Goal: Task Accomplishment & Management: Use online tool/utility

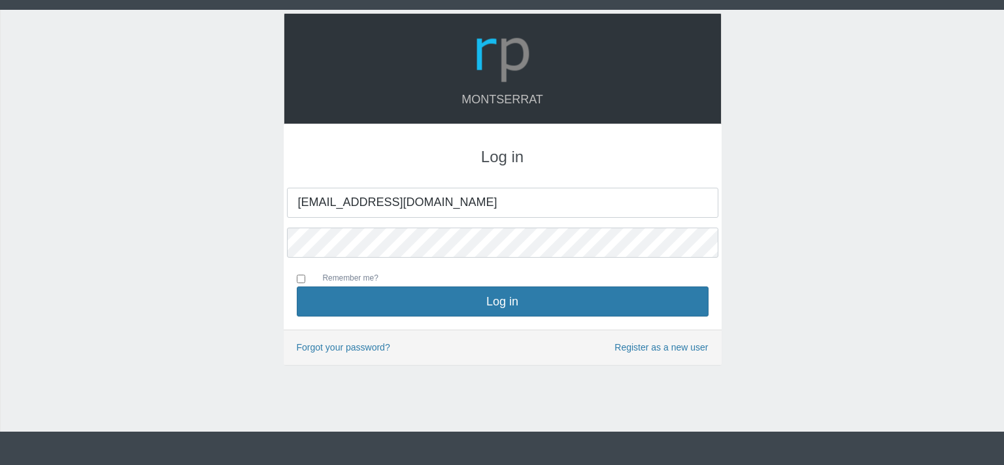
click at [507, 296] on button "Log in" at bounding box center [503, 301] width 412 height 30
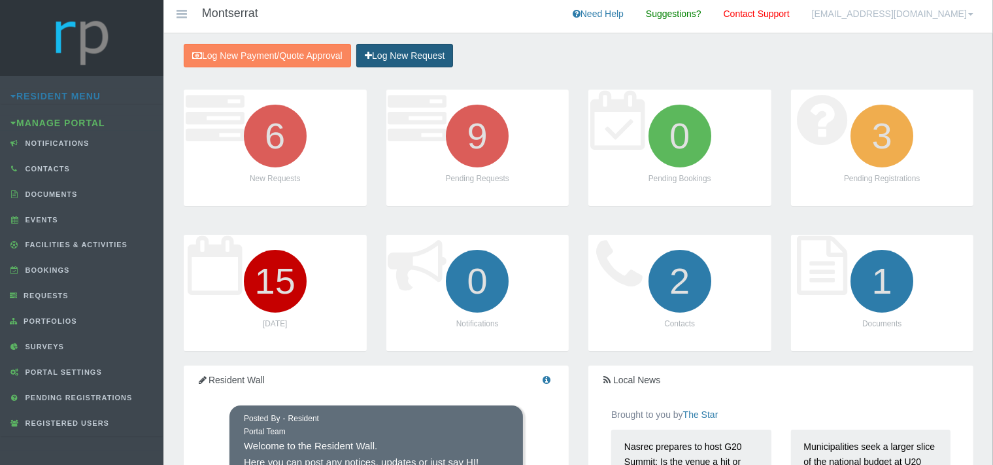
click at [409, 54] on link "Log New Request" at bounding box center [404, 56] width 97 height 24
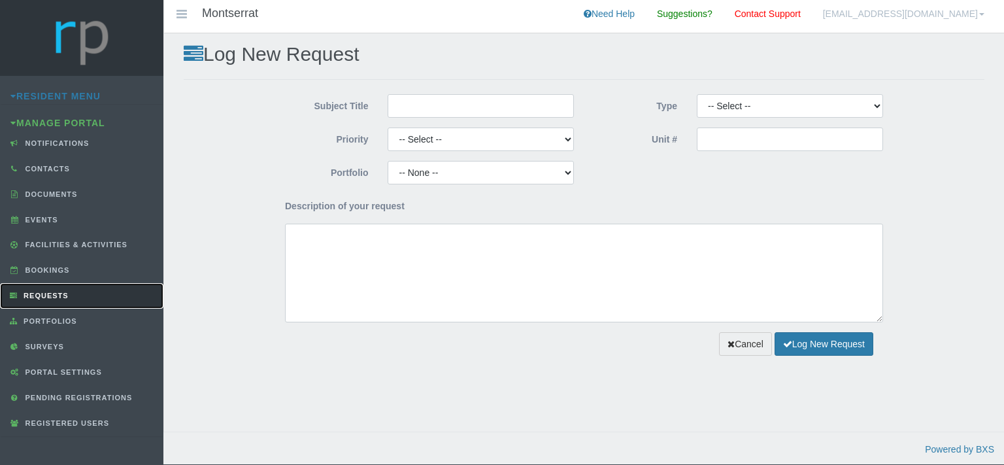
click at [53, 295] on span "Requests" at bounding box center [44, 296] width 48 height 8
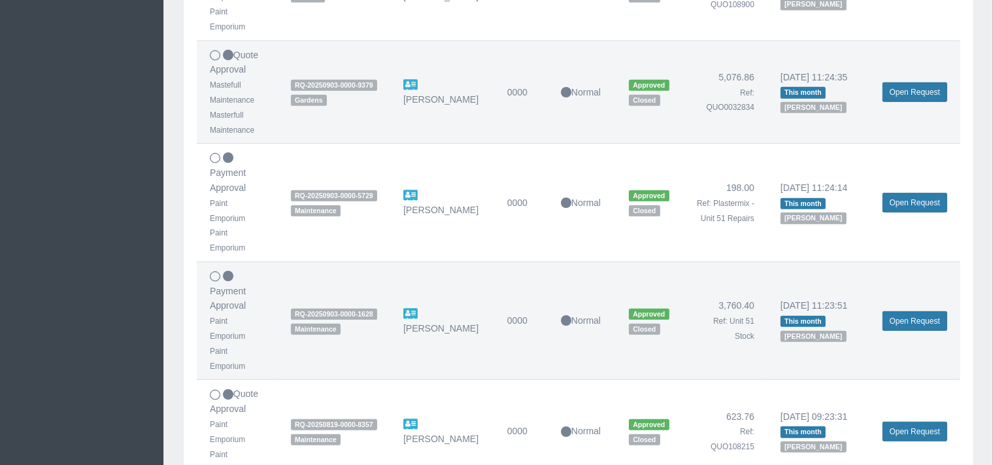
scroll to position [933, 0]
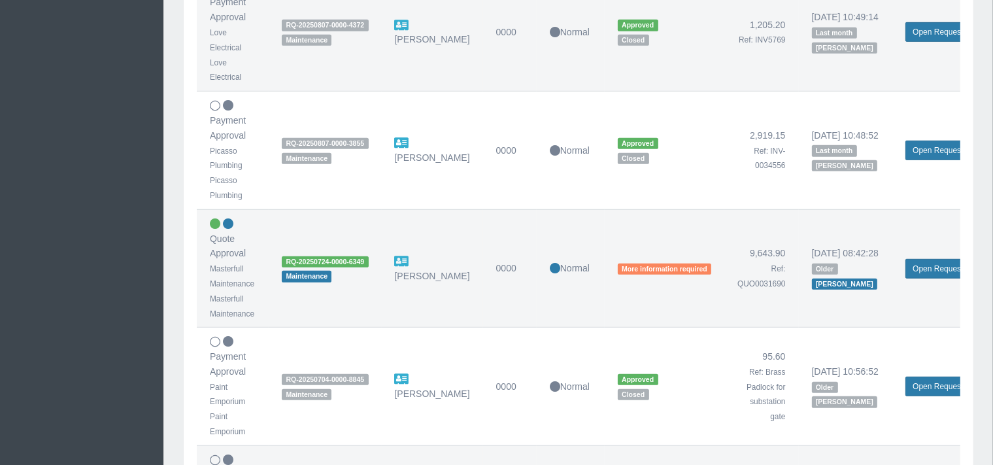
scroll to position [829, 0]
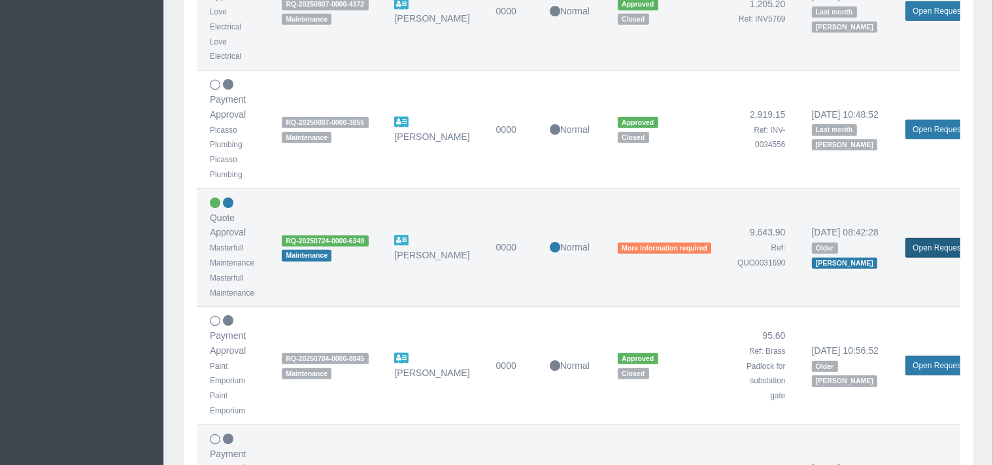
click at [922, 245] on link "Open Request" at bounding box center [938, 248] width 65 height 20
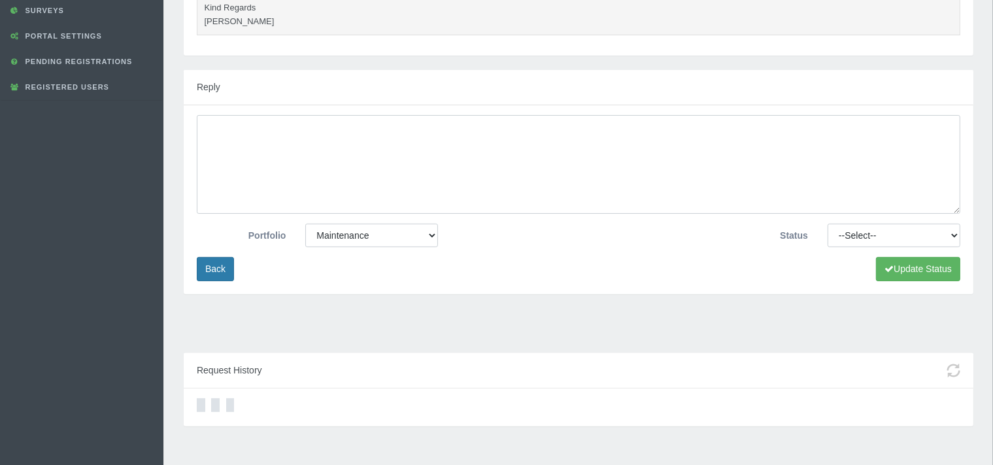
scroll to position [369, 0]
